Goal: Use online tool/utility

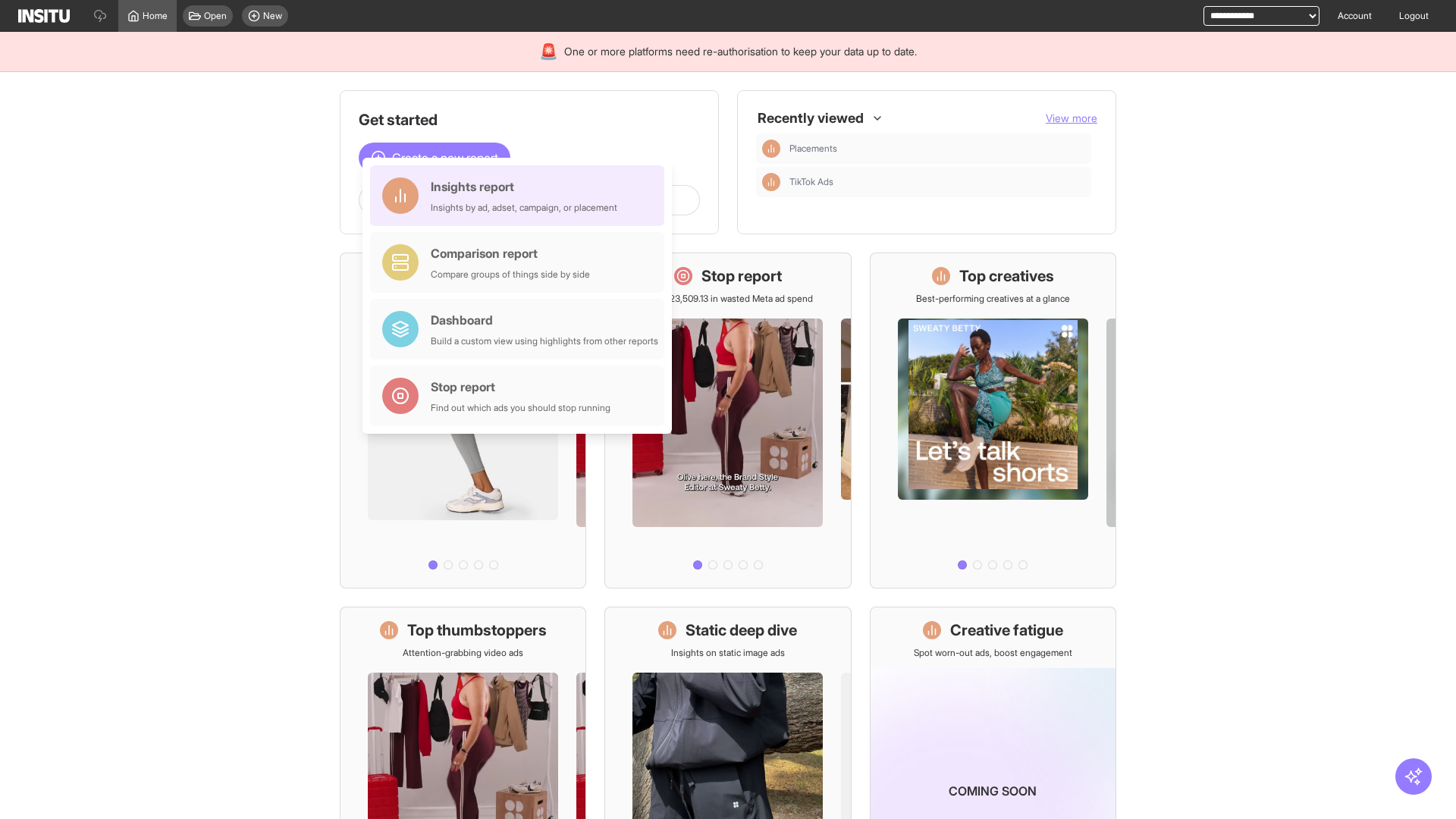
click at [521, 196] on div "Insights report Insights by ad, adset, campaign, or placement" at bounding box center [524, 196] width 186 height 37
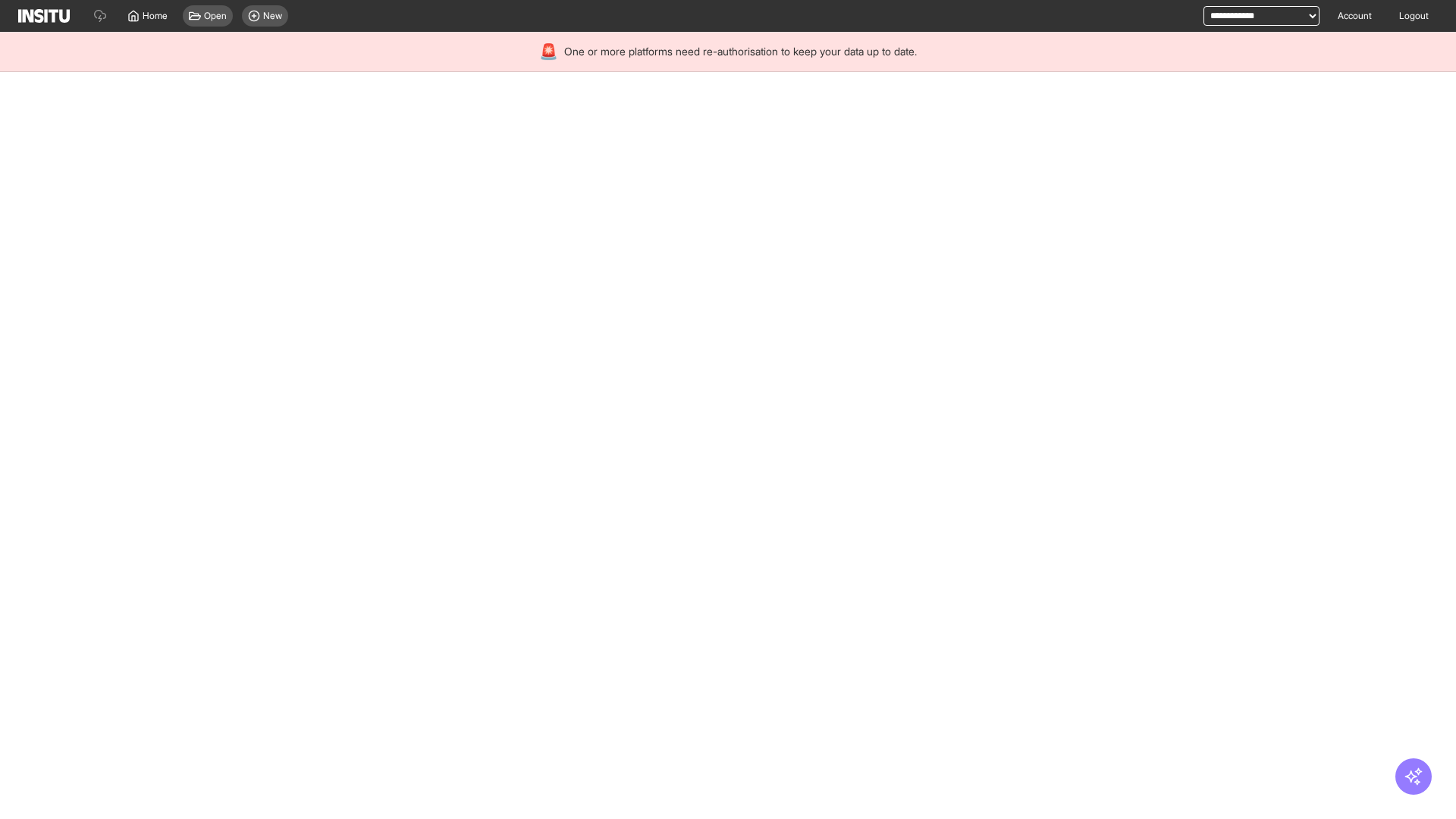
select select "**"
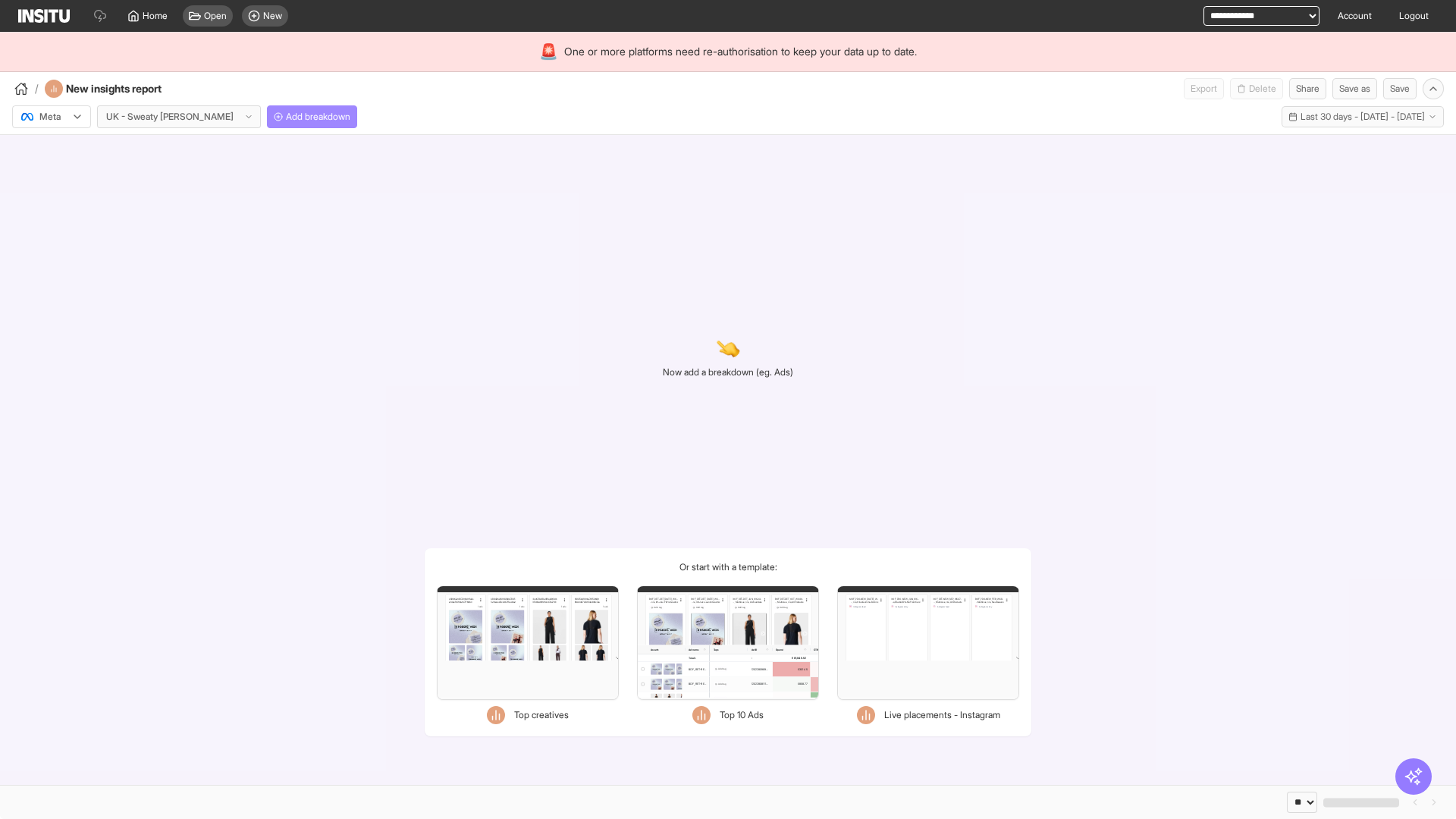
click at [286, 117] on span "Add breakdown" at bounding box center [318, 116] width 65 height 12
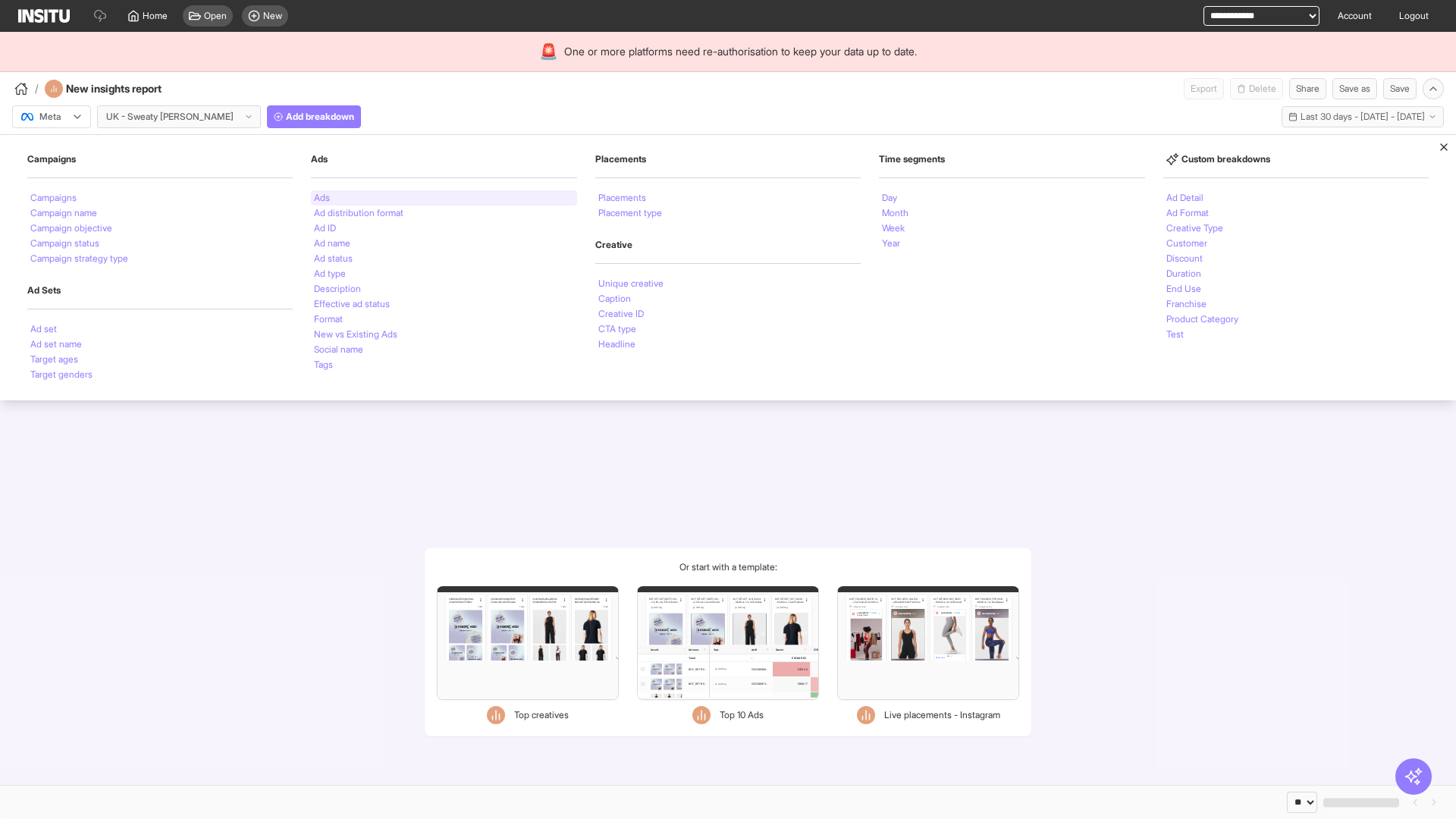
click at [322, 198] on li "Ads" at bounding box center [321, 198] width 16 height 9
